Goal: Check status: Check status

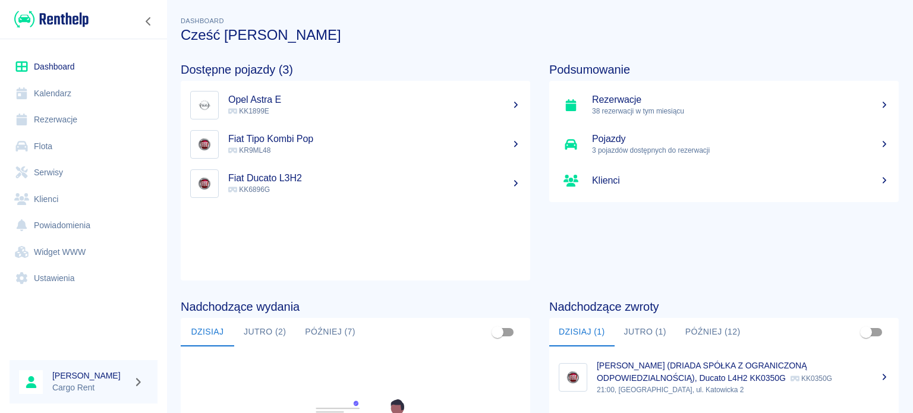
drag, startPoint x: 0, startPoint y: 0, endPoint x: 55, endPoint y: 86, distance: 102.4
click at [55, 86] on link "Kalendarz" at bounding box center [84, 93] width 148 height 27
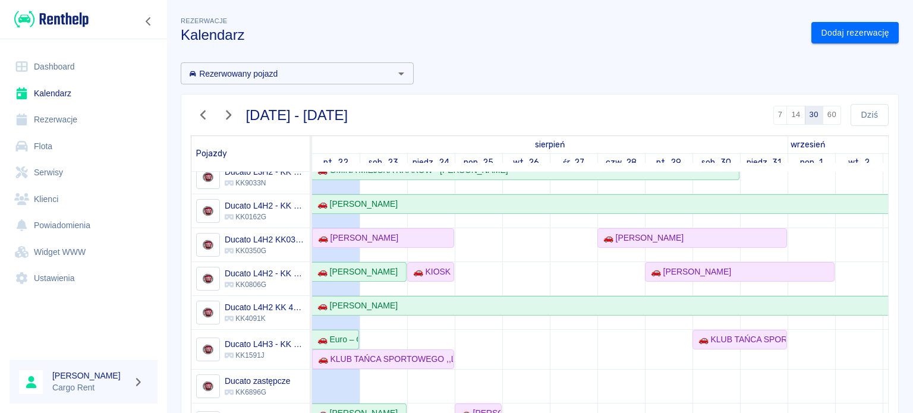
scroll to position [155, 0]
click at [440, 265] on div "🚗 KIOSK RUCHU - STUDIO PILATES [PERSON_NAME] - [PERSON_NAME]" at bounding box center [431, 271] width 45 height 12
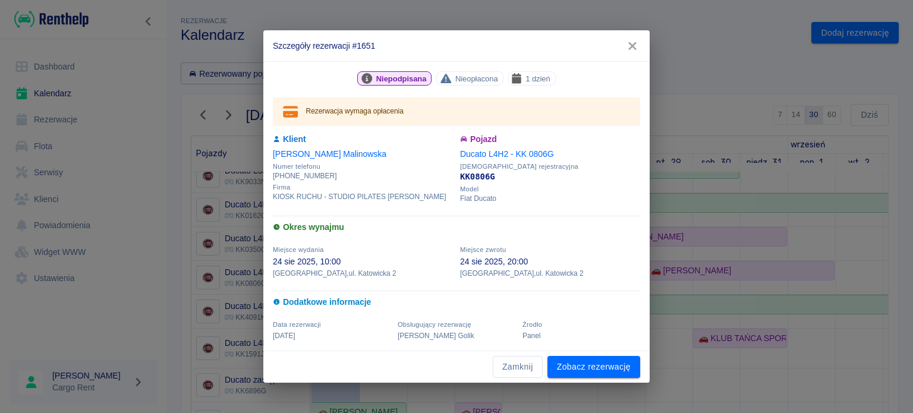
click at [621, 36] on button "button" at bounding box center [632, 46] width 25 height 22
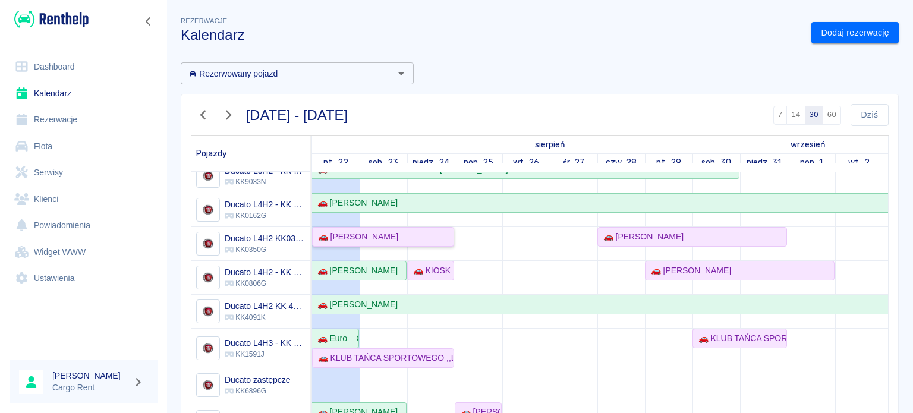
click at [384, 231] on div "🚗 [PERSON_NAME]" at bounding box center [355, 237] width 85 height 12
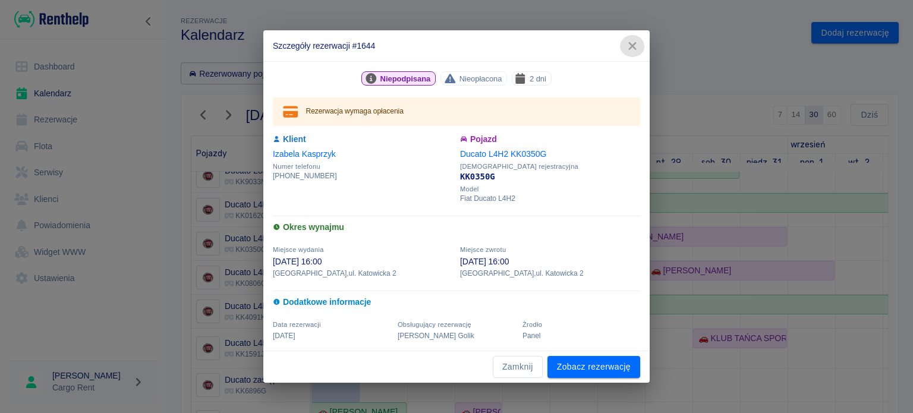
click at [623, 42] on button "button" at bounding box center [632, 46] width 25 height 22
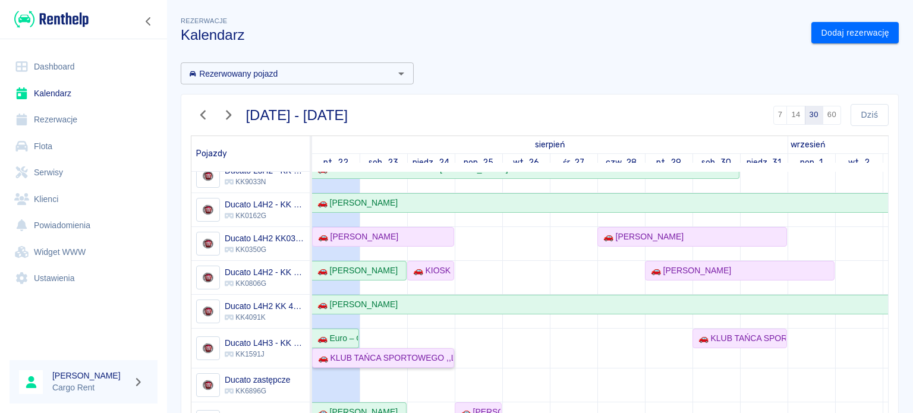
click at [376, 352] on div "🚗 KLUB TAŃCA SPORTOWEGO ,,LIDERKI'' - [PERSON_NAME]" at bounding box center [383, 358] width 140 height 12
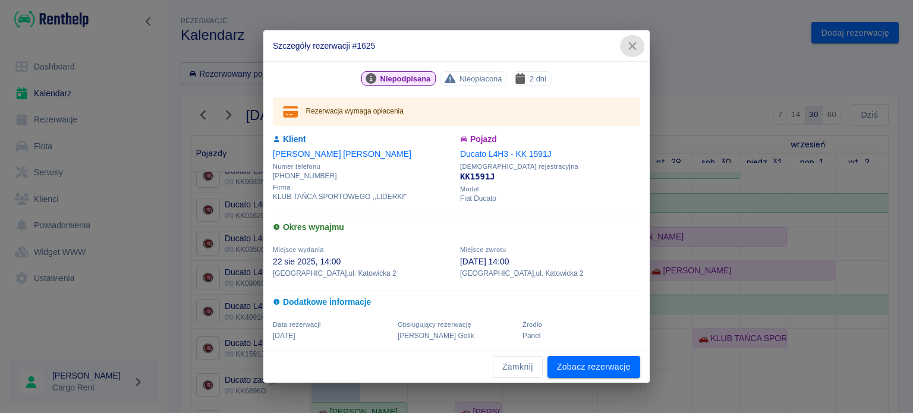
click at [636, 49] on icon "button" at bounding box center [633, 46] width 8 height 8
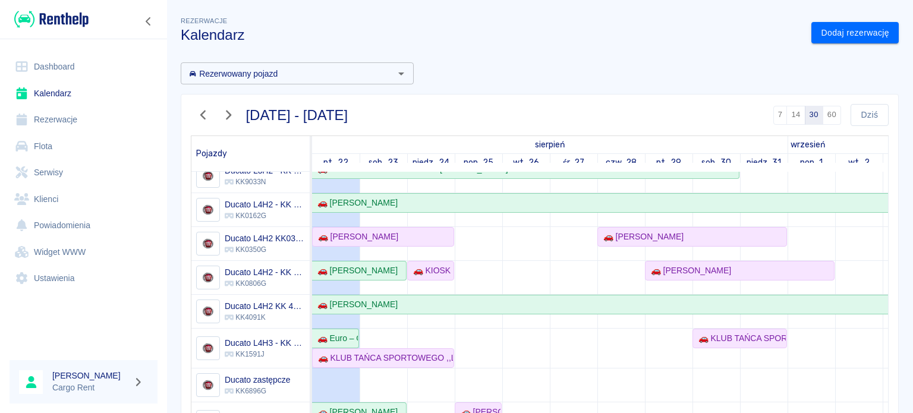
click at [71, 30] on div at bounding box center [83, 19] width 167 height 39
click at [69, 18] on img at bounding box center [51, 20] width 74 height 20
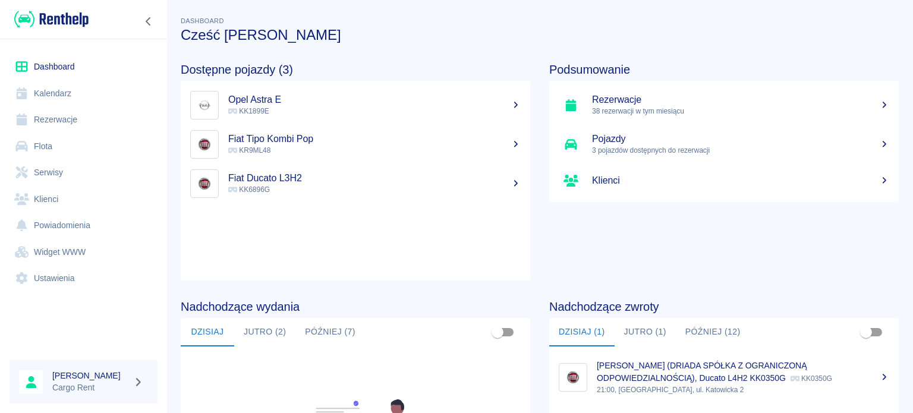
click at [59, 26] on img at bounding box center [51, 20] width 74 height 20
click at [42, 18] on img at bounding box center [51, 20] width 74 height 20
